Goal: Navigation & Orientation: Find specific page/section

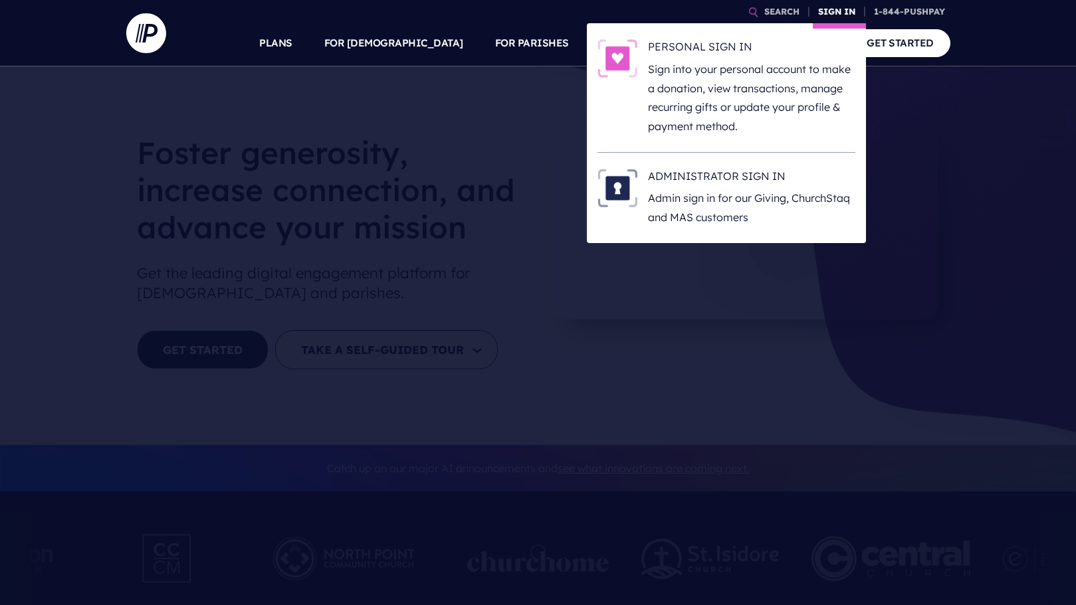
click at [835, 7] on link "SIGN IN" at bounding box center [837, 11] width 48 height 23
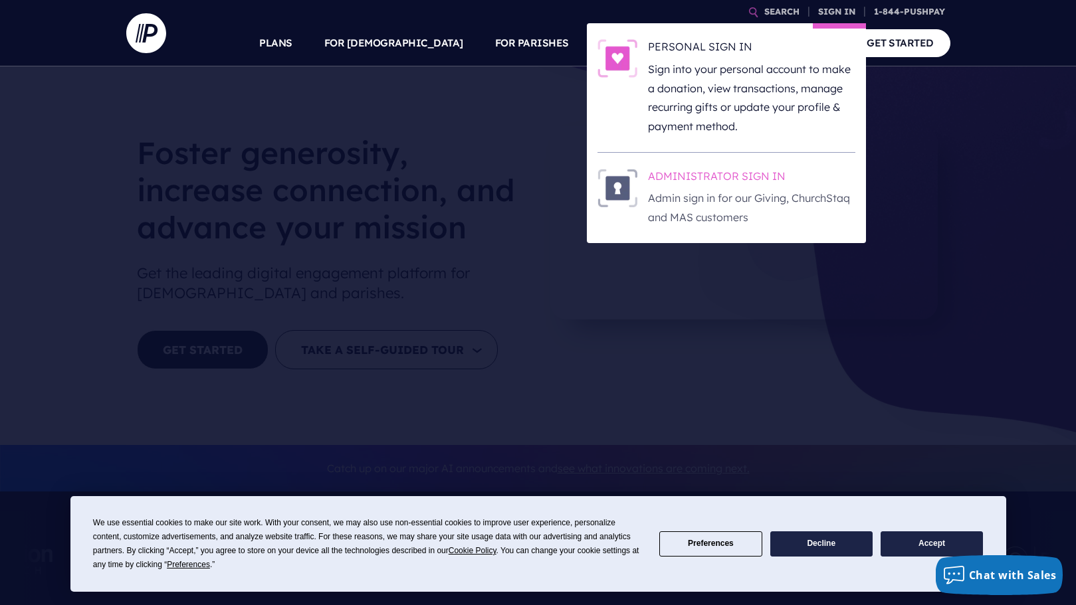
click at [690, 189] on p "Admin sign in for our Giving, ChurchStaq and MAS customers" at bounding box center [751, 208] width 207 height 39
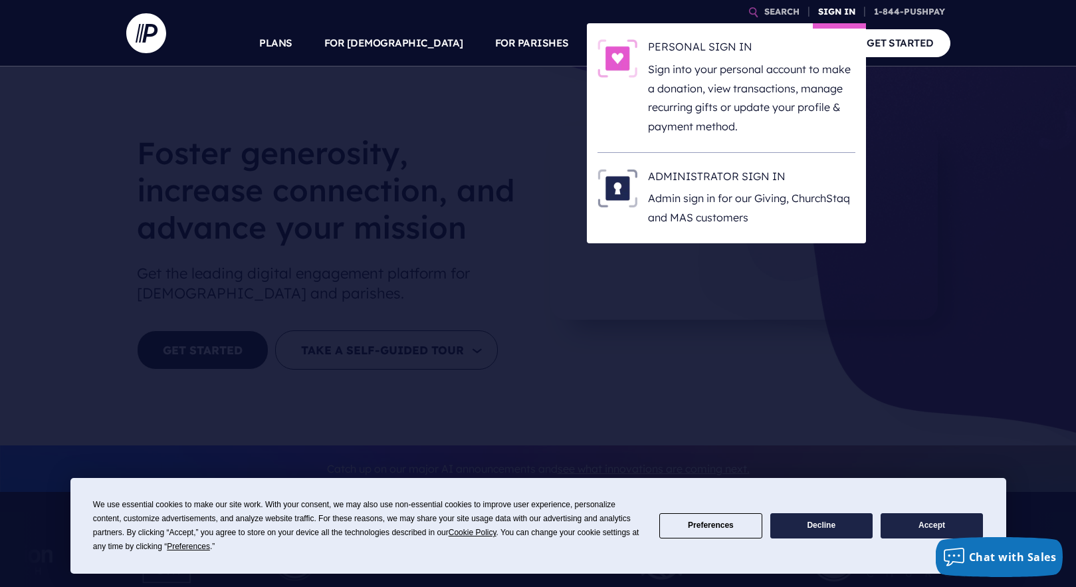
click at [827, 7] on link "SIGN IN" at bounding box center [837, 11] width 48 height 23
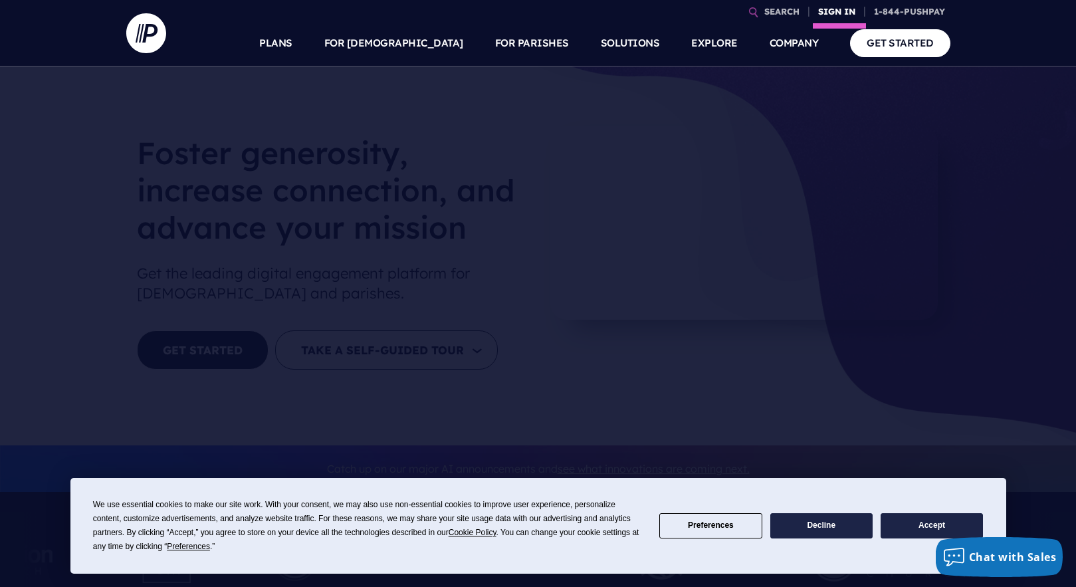
click at [821, 9] on link "SIGN IN" at bounding box center [837, 11] width 48 height 23
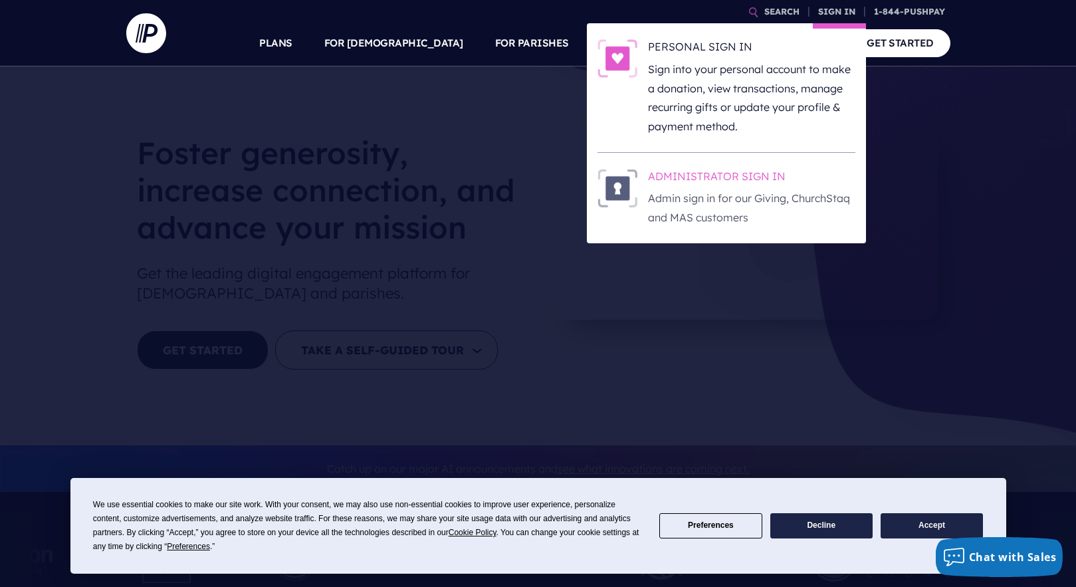
click at [710, 189] on p "Admin sign in for our Giving, ChurchStaq and MAS customers" at bounding box center [751, 208] width 207 height 39
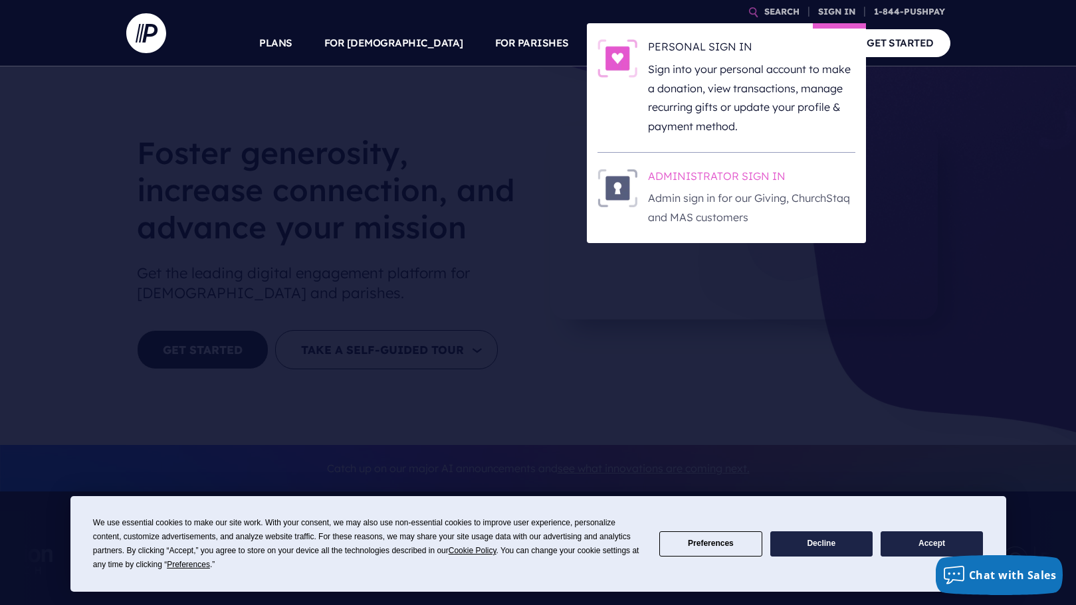
click at [676, 189] on p "Admin sign in for our Giving, ChurchStaq and MAS customers" at bounding box center [751, 208] width 207 height 39
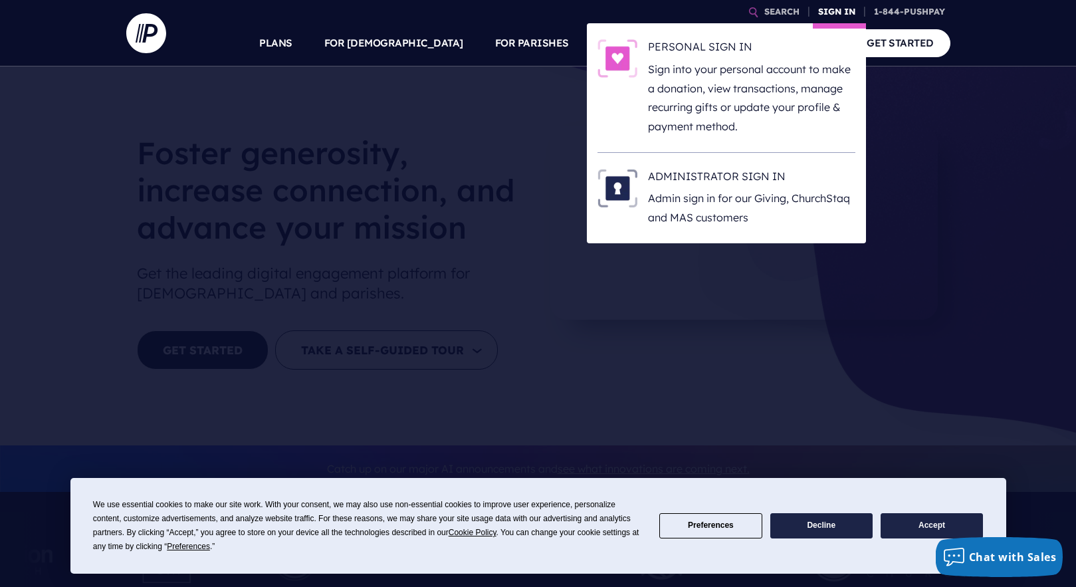
click at [827, 11] on link "SIGN IN" at bounding box center [837, 11] width 48 height 23
click at [690, 194] on p "Admin sign in for our Giving, ChurchStaq and MAS customers" at bounding box center [751, 208] width 207 height 39
